Goal: Task Accomplishment & Management: Manage account settings

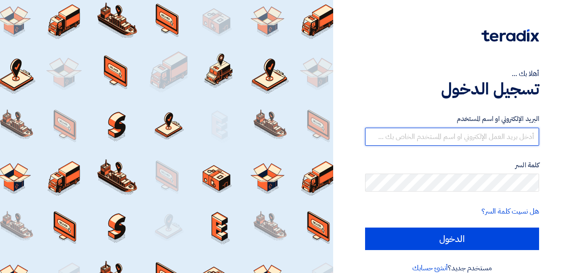
click at [413, 132] on input "text" at bounding box center [452, 137] width 174 height 18
paste input "[EMAIL_ADDRESS][DOMAIN_NAME]"
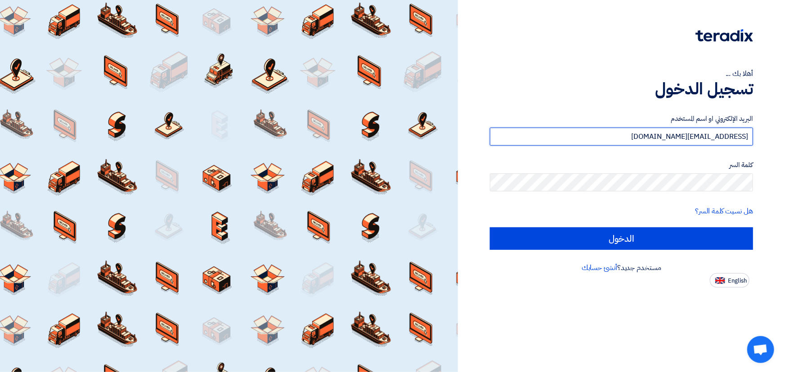
type input "[EMAIL_ADDRESS][DOMAIN_NAME]"
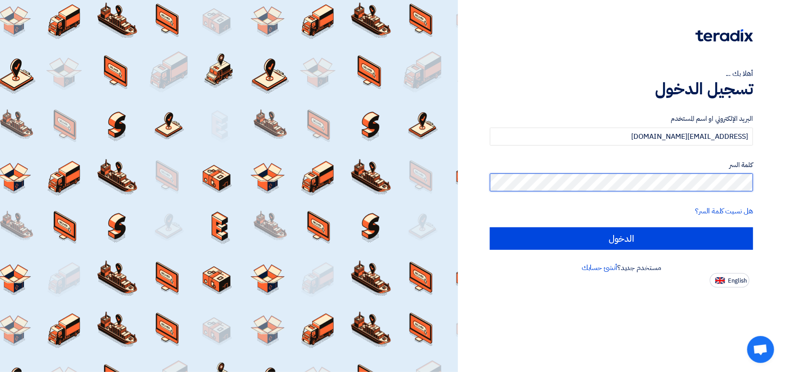
click at [490, 228] on input "الدخول" at bounding box center [621, 239] width 263 height 22
type input "Sign in"
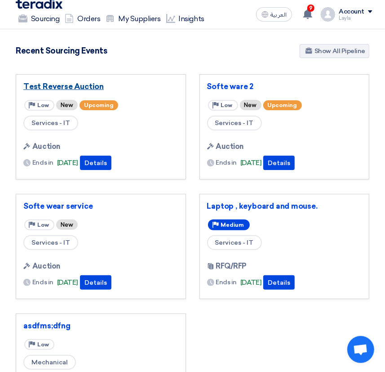
click at [78, 88] on link "Test Reverse Auction" at bounding box center [100, 86] width 155 height 9
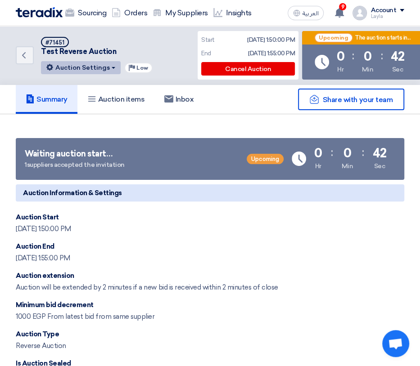
click at [95, 71] on button "Auction Settings" at bounding box center [81, 67] width 80 height 13
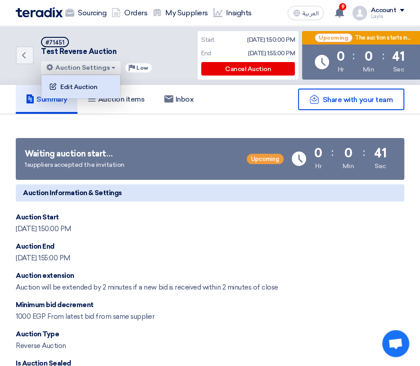
click at [97, 85] on div "Edit Auction" at bounding box center [81, 87] width 70 height 14
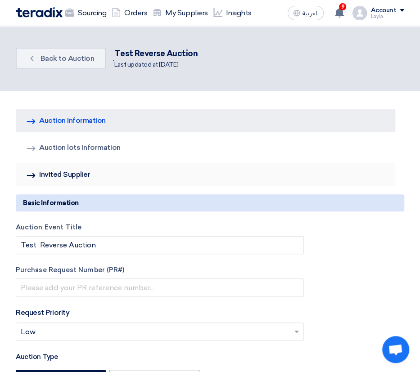
type input "[DATE]"
type input "01"
type input "50"
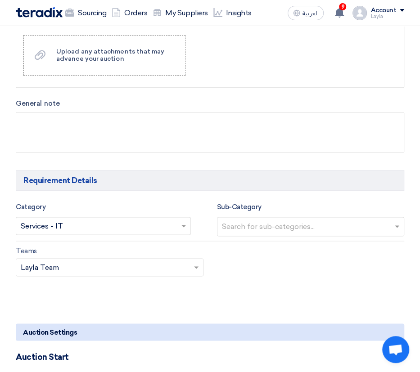
scroll to position [654, 0]
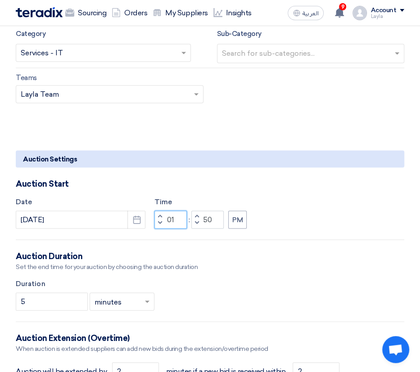
drag, startPoint x: 179, startPoint y: 219, endPoint x: 167, endPoint y: 217, distance: 12.3
click at [167, 217] on input "01" at bounding box center [170, 219] width 32 height 18
type input "02"
click at [202, 219] on input "50" at bounding box center [207, 219] width 32 height 18
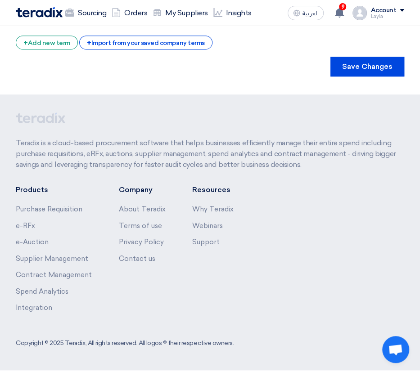
scroll to position [1739, 0]
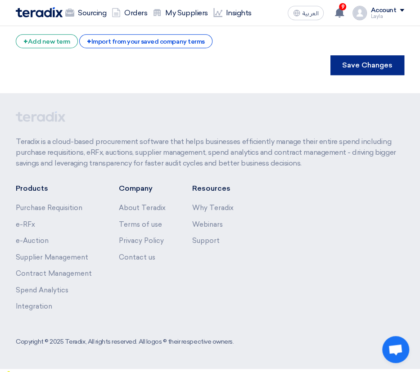
type input "00"
click at [371, 63] on button "Save Changes" at bounding box center [367, 65] width 74 height 20
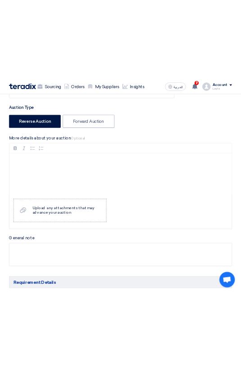
scroll to position [0, 0]
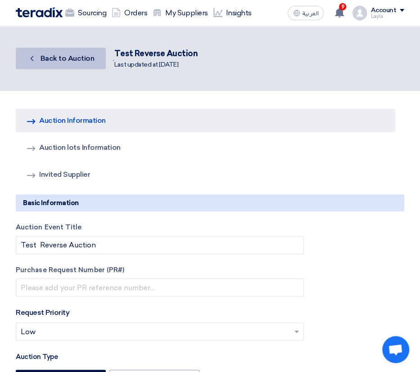
click at [33, 63] on link "Back Back to Auction" at bounding box center [61, 59] width 90 height 22
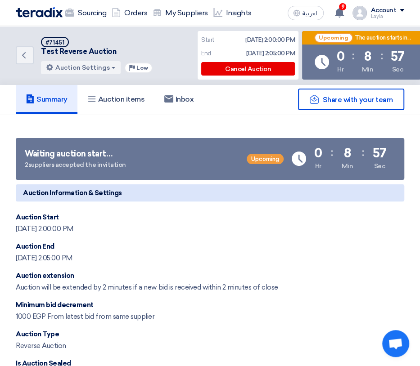
click at [379, 10] on div "Account" at bounding box center [383, 11] width 26 height 8
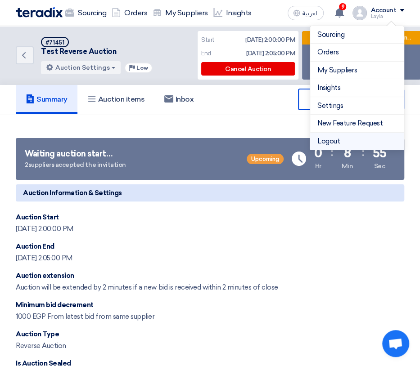
click at [336, 143] on li "Logout" at bounding box center [357, 142] width 94 height 18
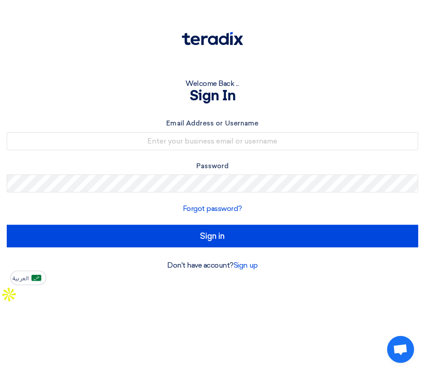
click at [158, 130] on div "Email Address or Username" at bounding box center [213, 134] width 412 height 32
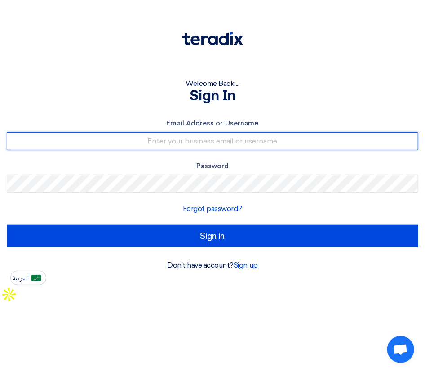
click at [159, 145] on input "text" at bounding box center [213, 141] width 412 height 18
type input "[EMAIL_ADDRESS][DOMAIN_NAME]"
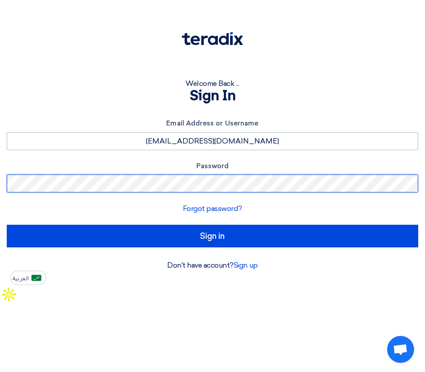
click at [7, 225] on input "Sign in" at bounding box center [213, 236] width 412 height 22
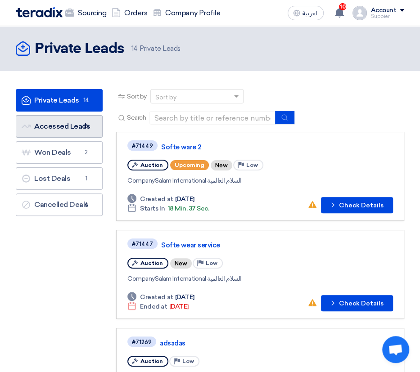
click at [78, 124] on link "Accessed Leads Accessed Leads 25" at bounding box center [59, 126] width 87 height 22
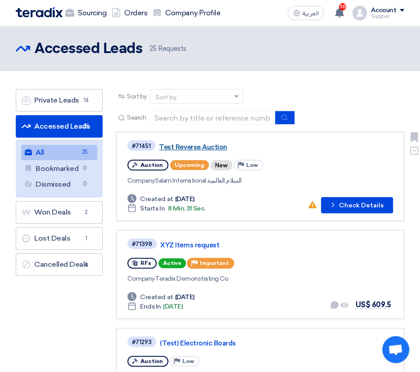
click at [206, 144] on link "Test Reverse Auction" at bounding box center [271, 147] width 225 height 8
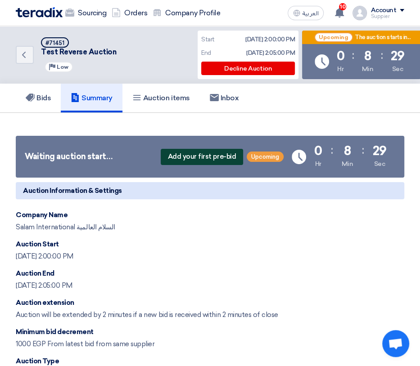
click at [168, 157] on span "Add your first pre-bid" at bounding box center [202, 157] width 82 height 16
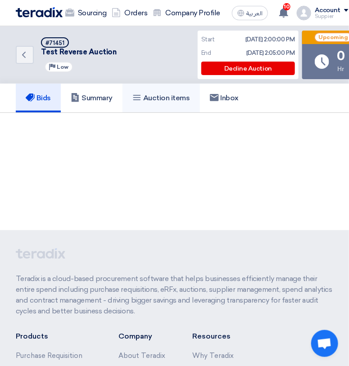
click at [179, 103] on link "Auction items" at bounding box center [160, 98] width 77 height 29
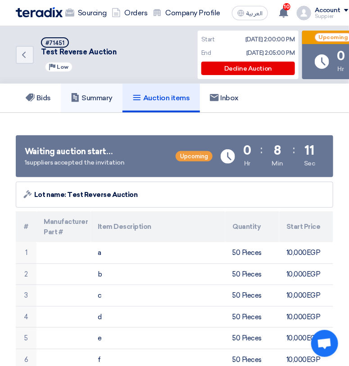
click at [122, 101] on link "Summary" at bounding box center [92, 98] width 62 height 29
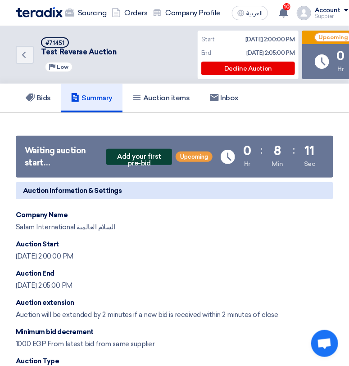
click at [135, 157] on span "Add your first pre-bid" at bounding box center [139, 157] width 66 height 16
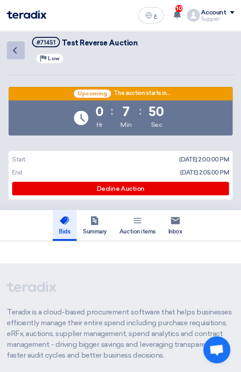
click at [17, 50] on icon "Back" at bounding box center [14, 50] width 11 height 11
